Goal: Navigation & Orientation: Find specific page/section

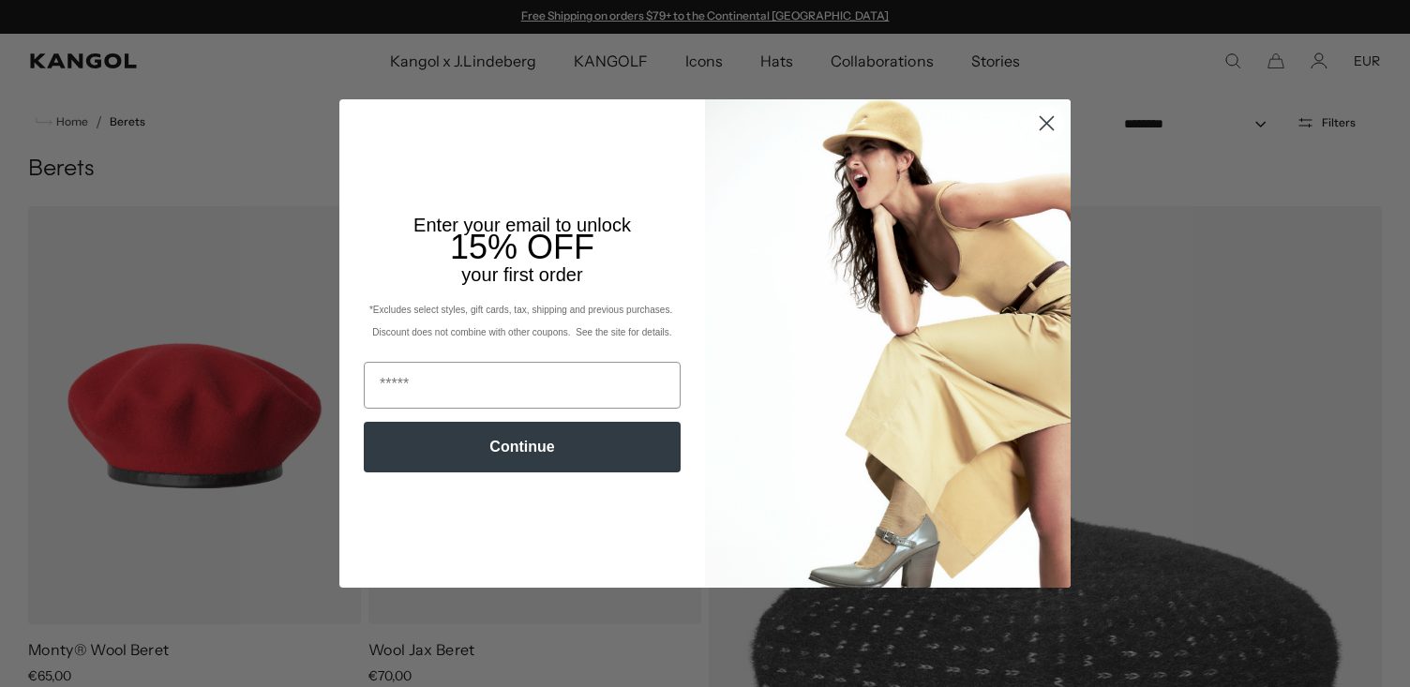
scroll to position [26, 0]
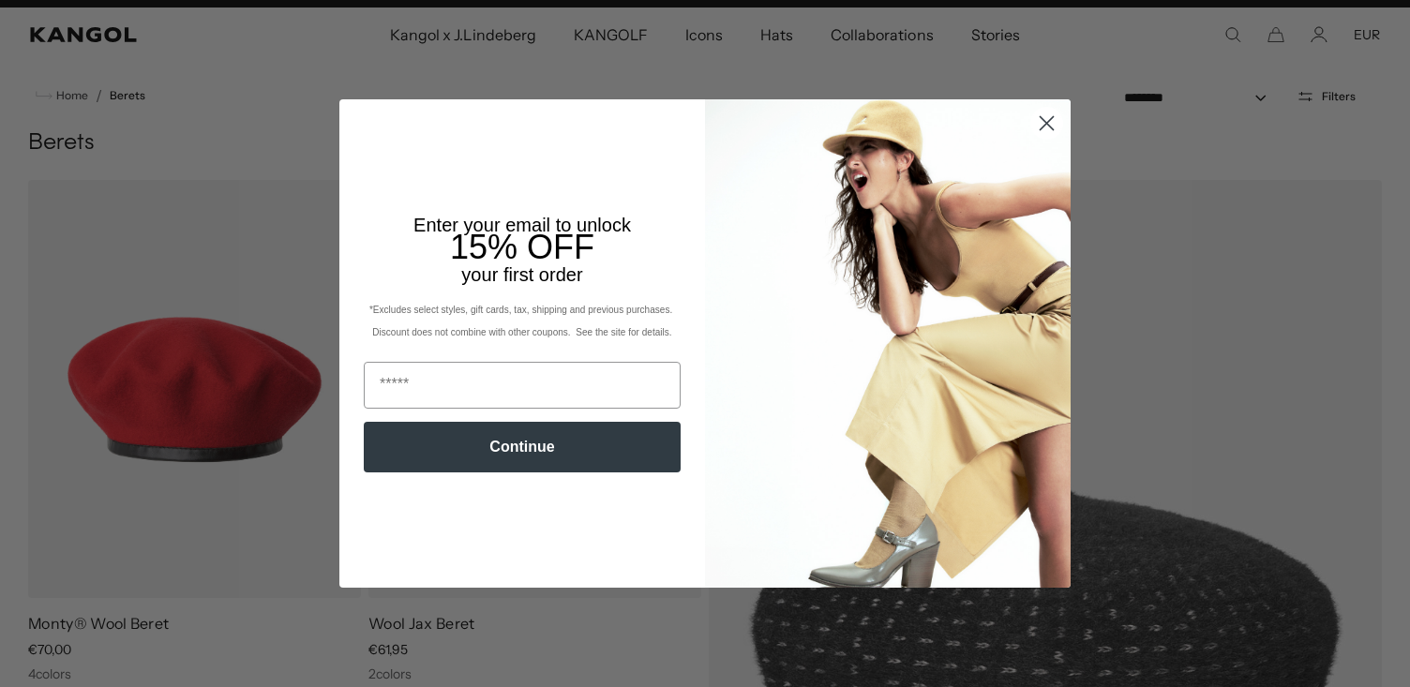
click at [1046, 128] on circle "Close dialog" at bounding box center [1046, 123] width 31 height 31
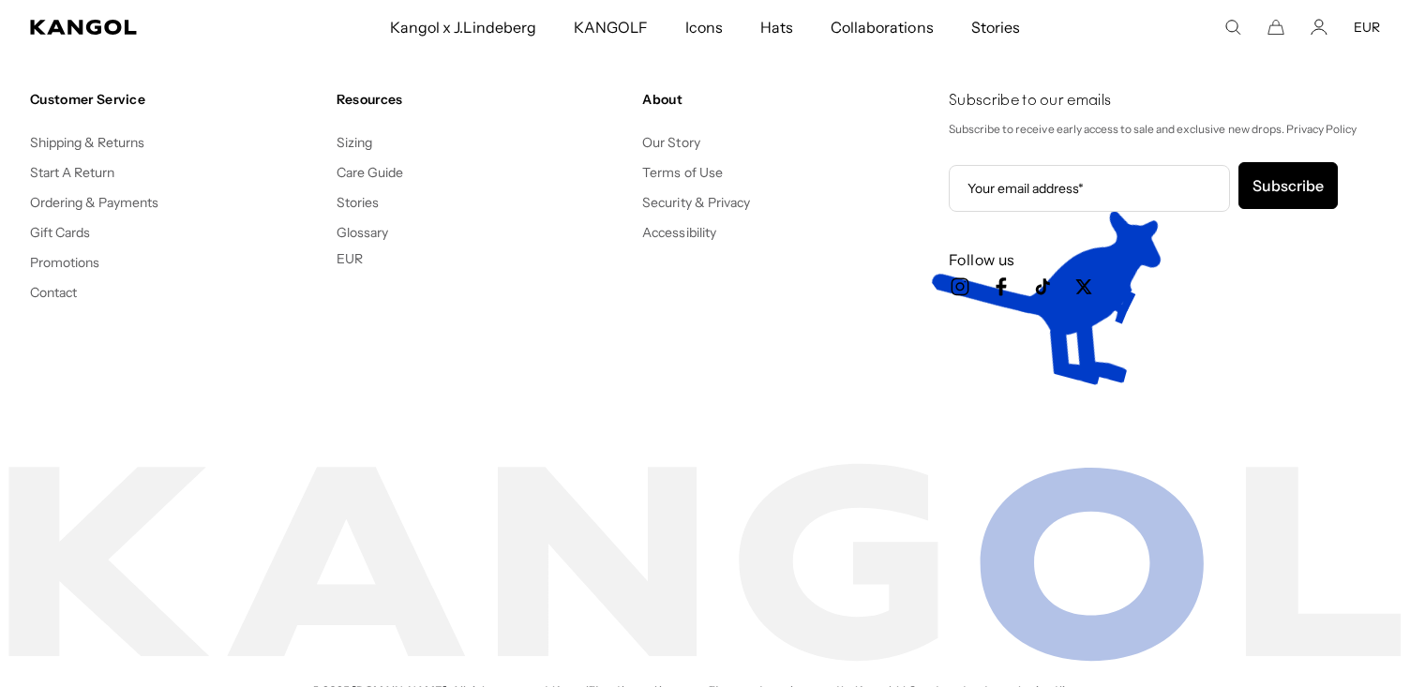
scroll to position [3269, 0]
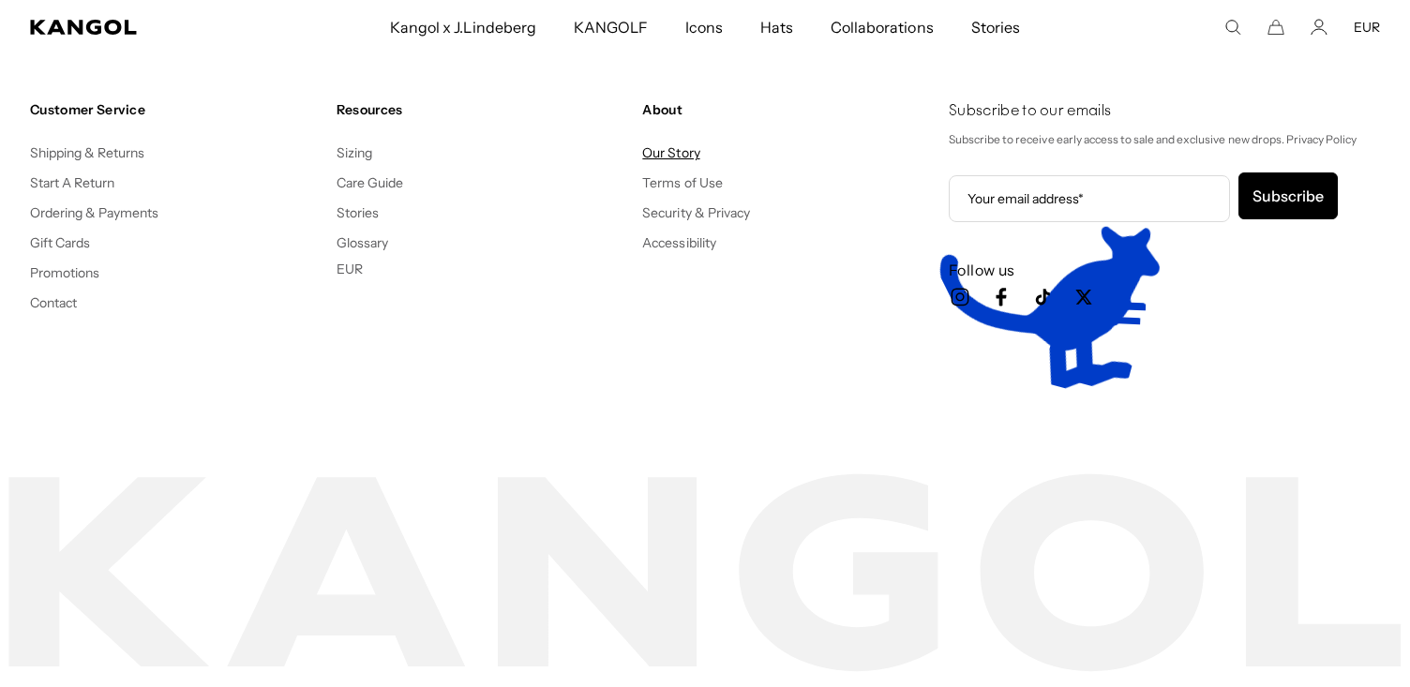
click at [679, 147] on link "Our Story" at bounding box center [670, 152] width 57 height 17
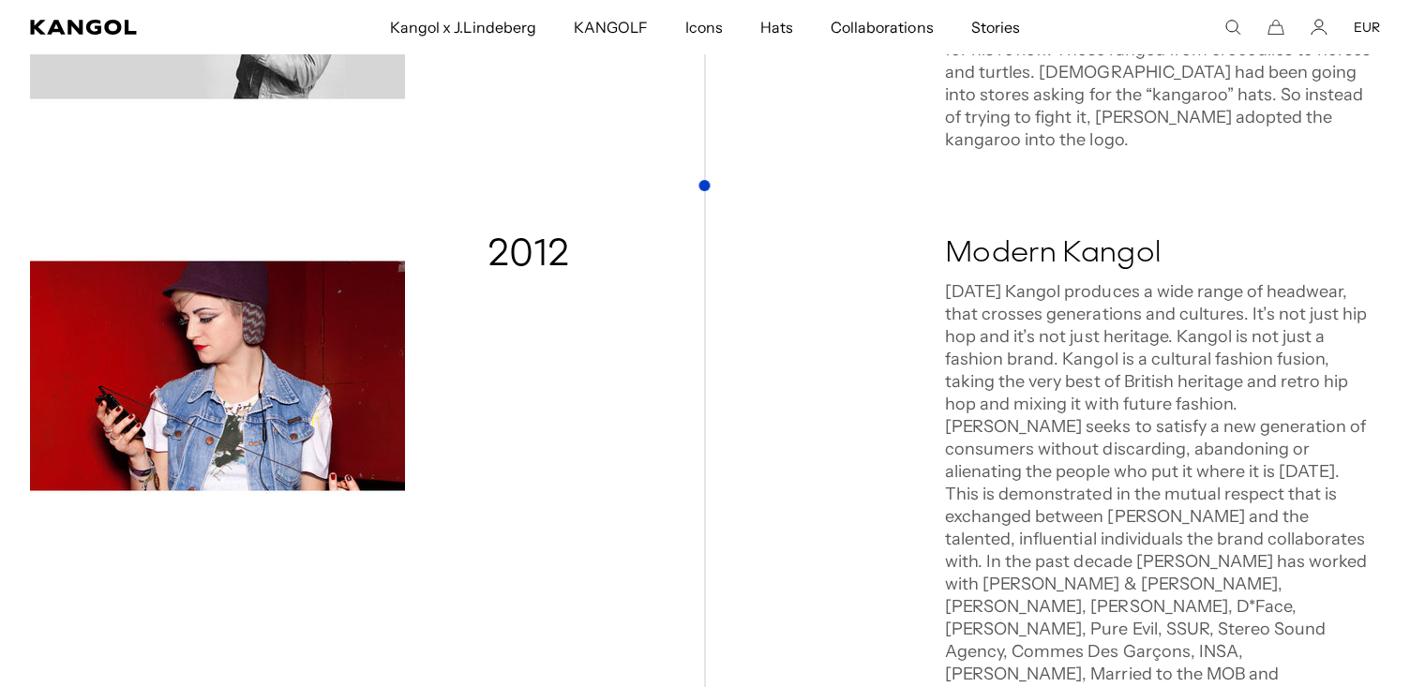
scroll to position [2389, 0]
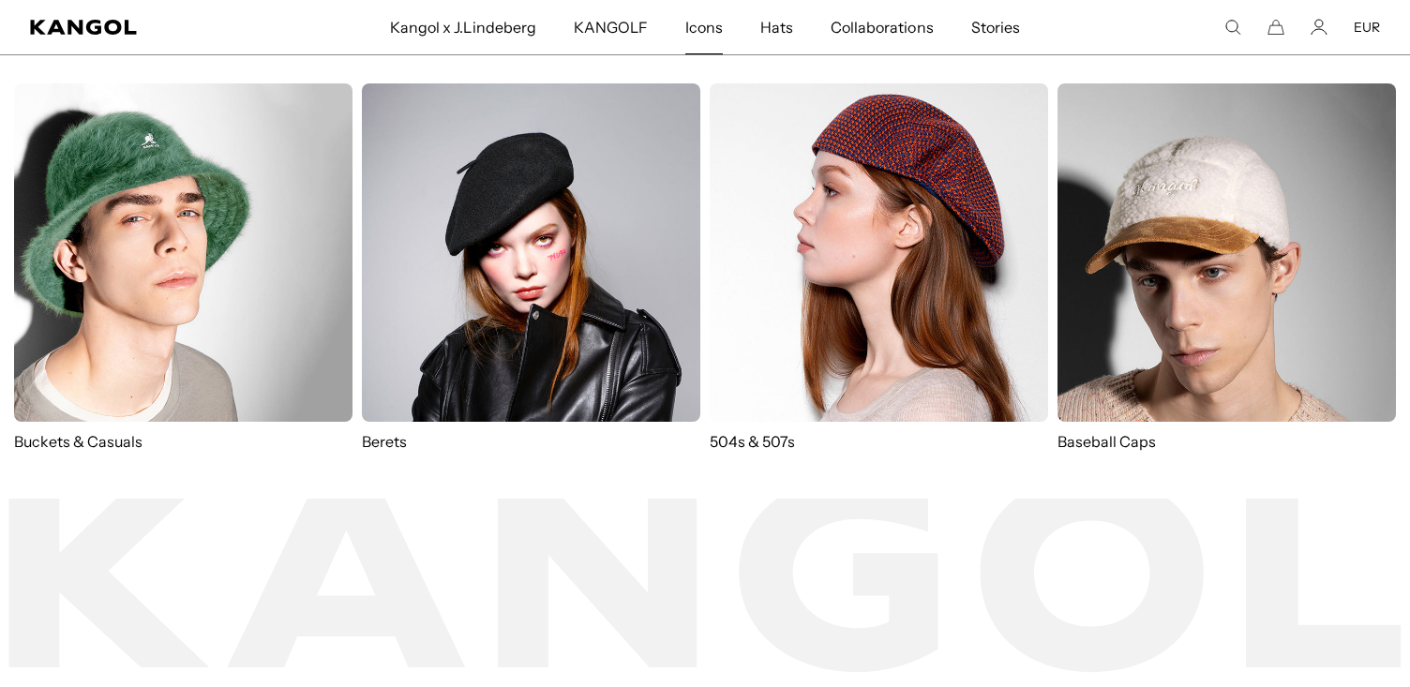
click at [714, 37] on span "Icons" at bounding box center [703, 27] width 37 height 54
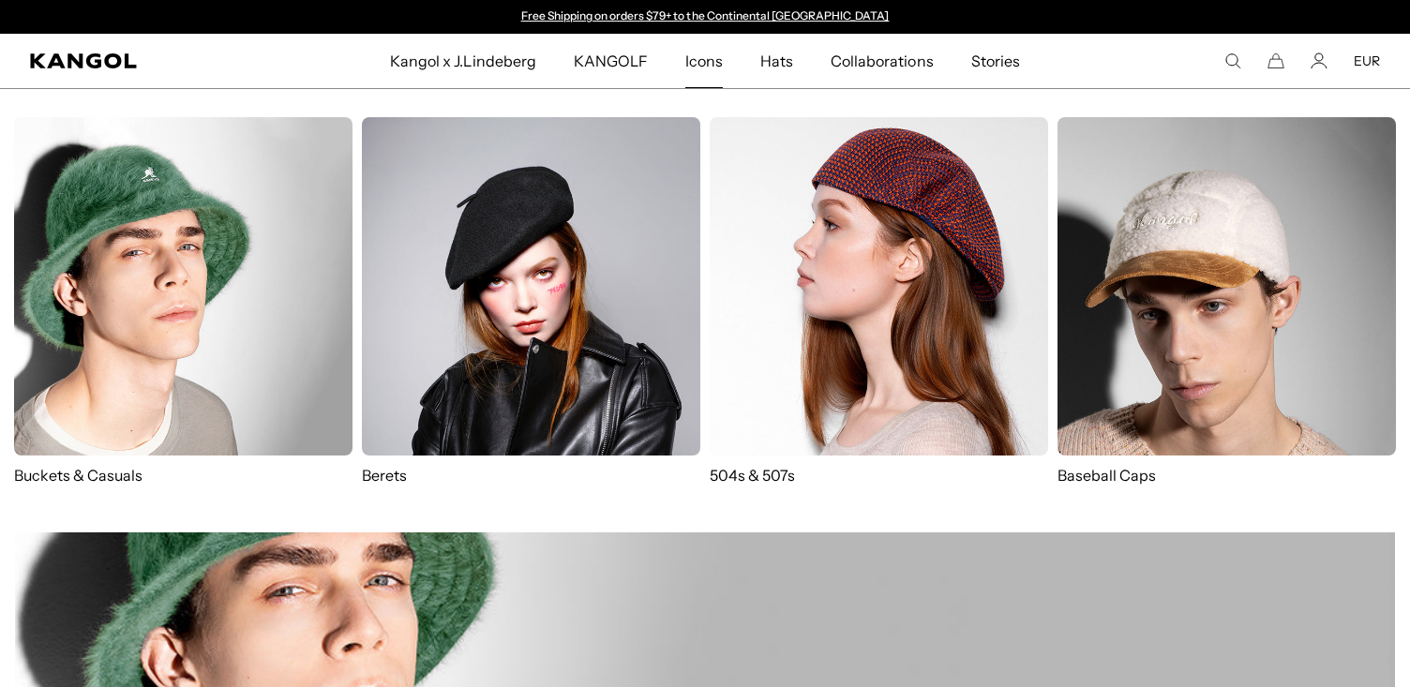
click at [417, 391] on img at bounding box center [531, 286] width 338 height 338
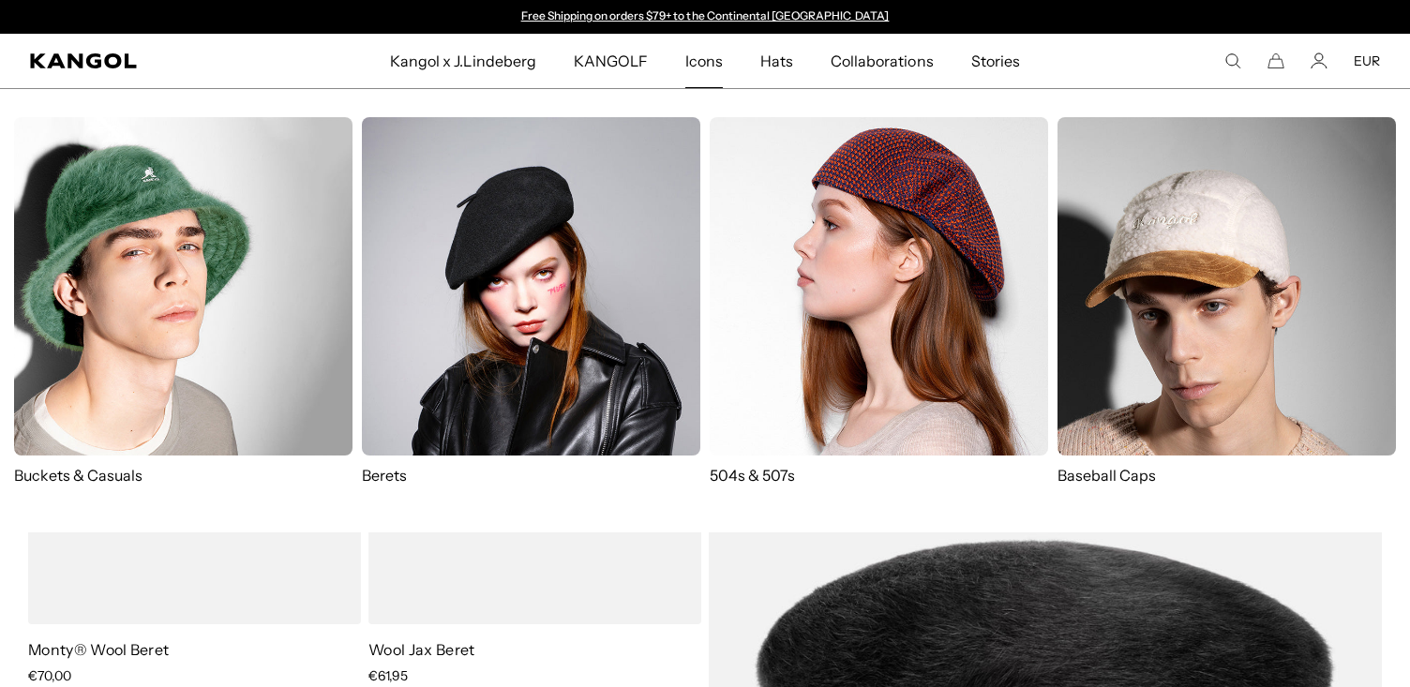
click at [852, 307] on img at bounding box center [878, 286] width 338 height 338
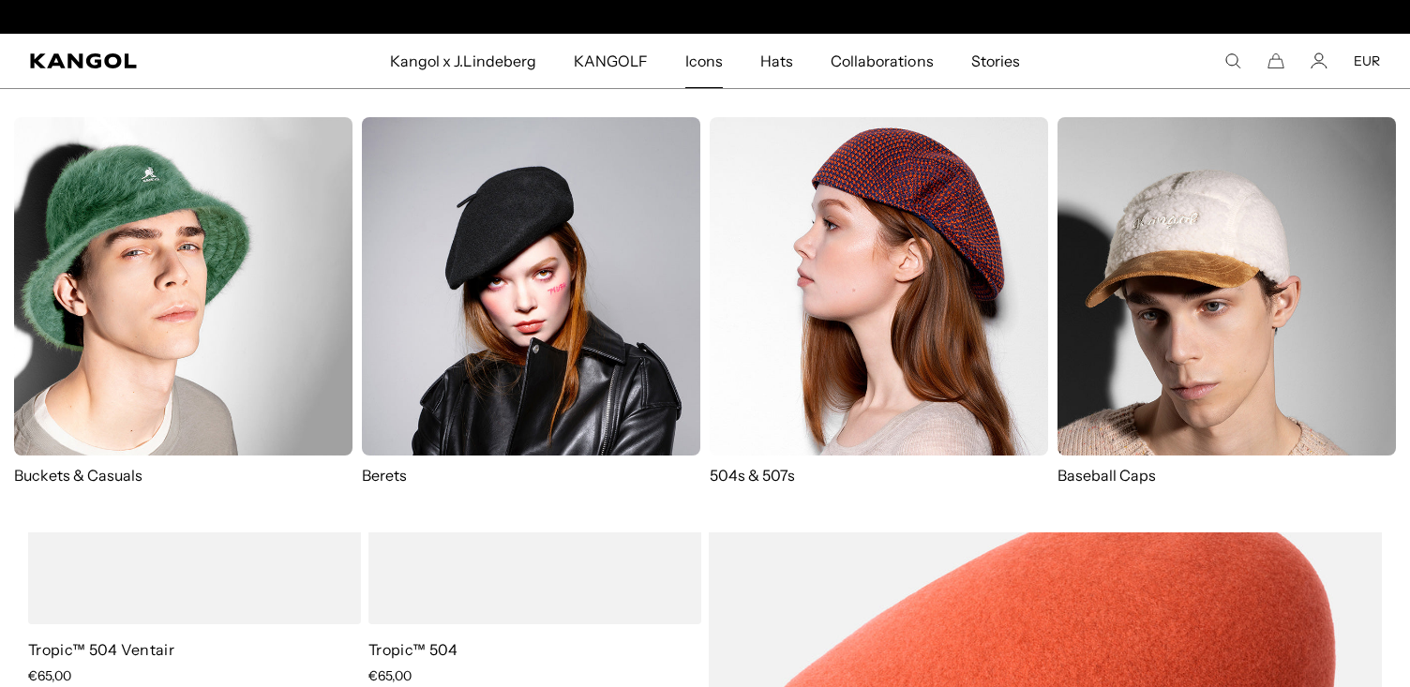
scroll to position [0, 386]
click at [546, 260] on img at bounding box center [531, 286] width 338 height 338
